Goal: Check status: Check status

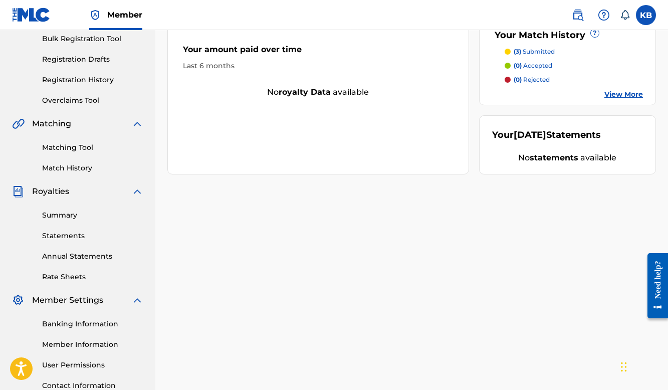
scroll to position [152, 0]
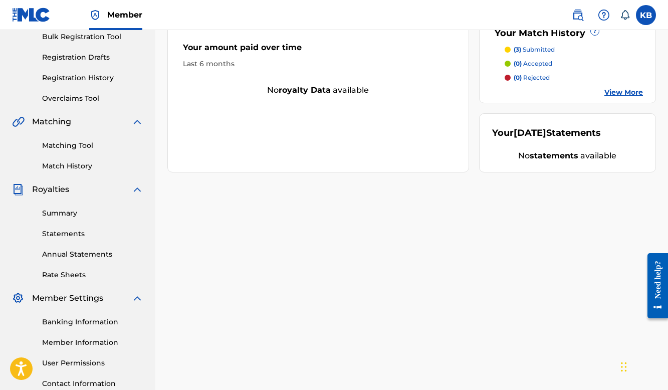
click at [68, 222] on div "Summary Statements Annual Statements Rate Sheets" at bounding box center [77, 237] width 131 height 85
click at [74, 233] on link "Statements" at bounding box center [92, 233] width 101 height 11
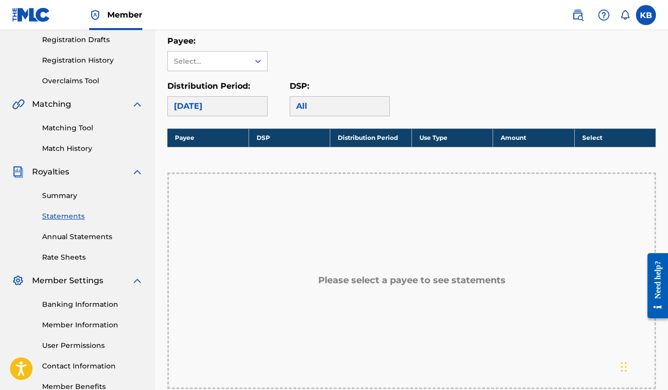
scroll to position [172, 0]
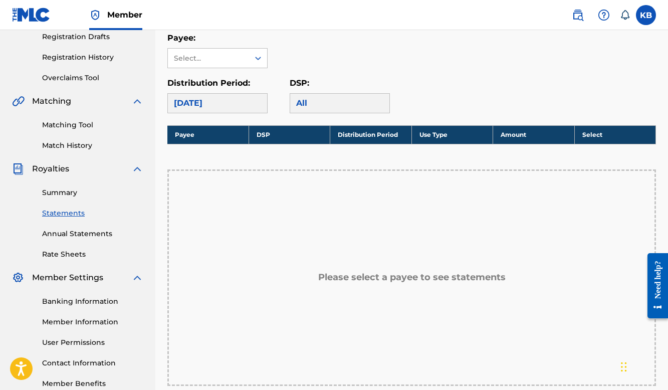
click at [63, 195] on link "Summary" at bounding box center [92, 192] width 101 height 11
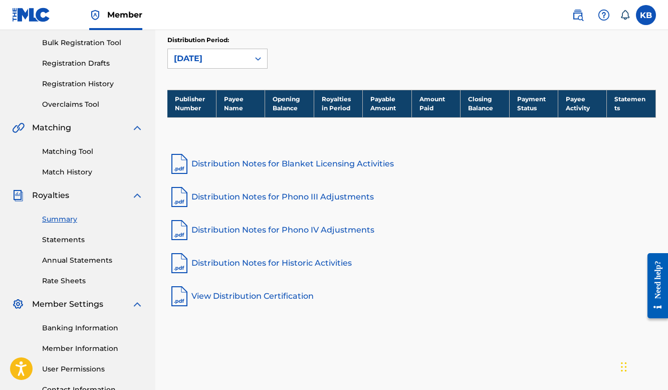
scroll to position [156, 0]
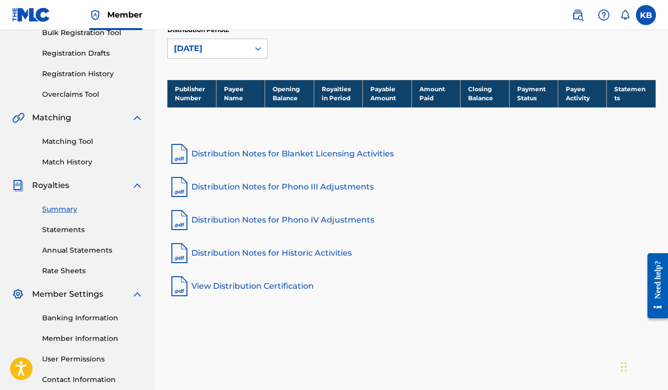
click at [305, 153] on link "Distribution Notes for Blanket Licensing Activities" at bounding box center [411, 154] width 488 height 24
click at [249, 40] on div at bounding box center [258, 48] width 18 height 19
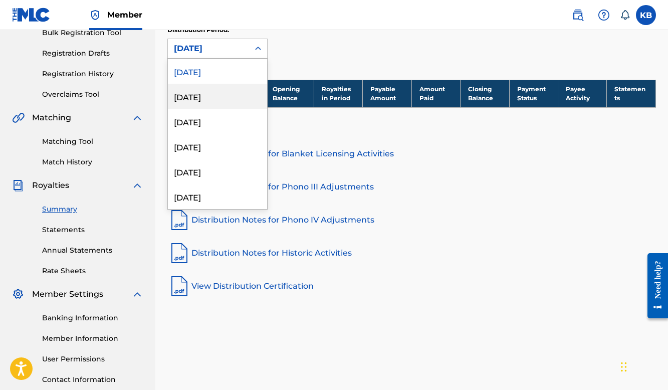
click at [249, 94] on div "[DATE]" at bounding box center [217, 96] width 99 height 25
click at [252, 52] on div at bounding box center [258, 49] width 18 height 18
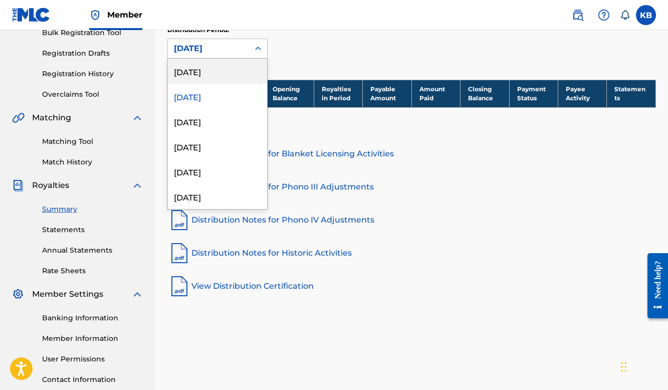
click at [254, 73] on div "[DATE]" at bounding box center [217, 71] width 99 height 25
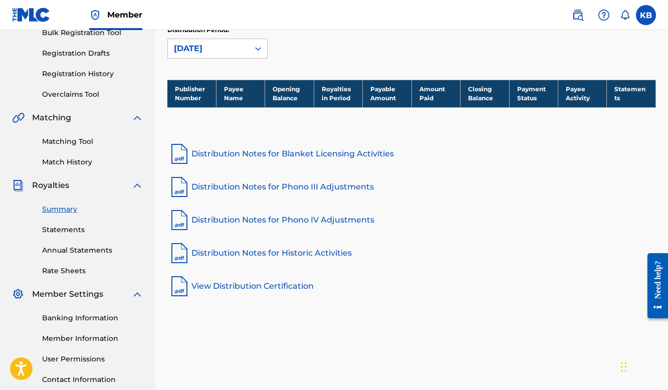
click at [10, 253] on div "Summary Catalog Works Registration Claiming Tool Individual Registration Tool B…" at bounding box center [77, 159] width 155 height 515
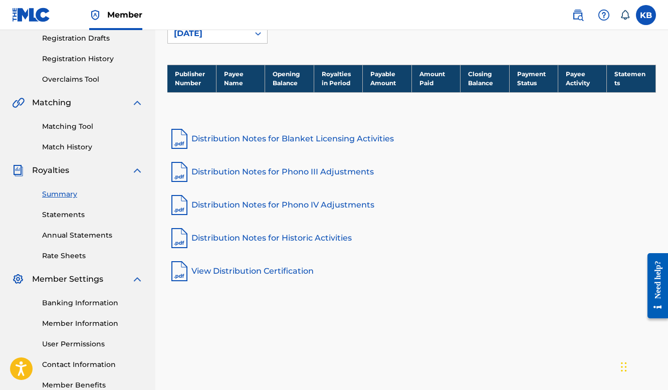
scroll to position [158, 0]
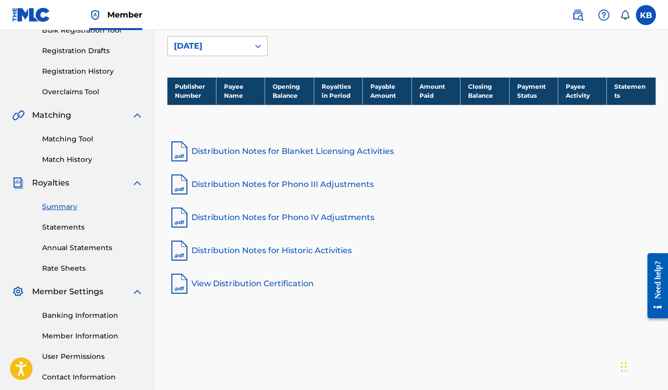
click at [83, 160] on link "Match History" at bounding box center [92, 159] width 101 height 11
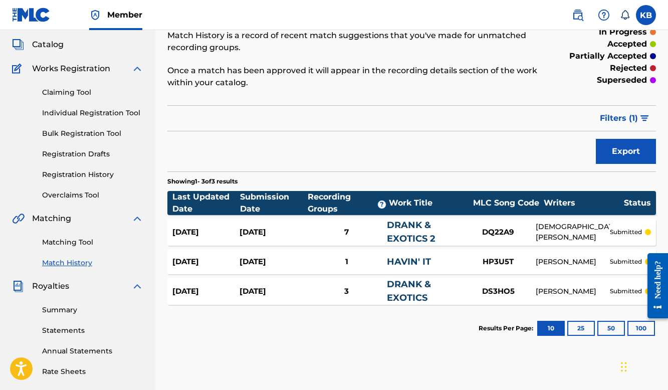
scroll to position [64, 0]
